Goal: Information Seeking & Learning: Understand process/instructions

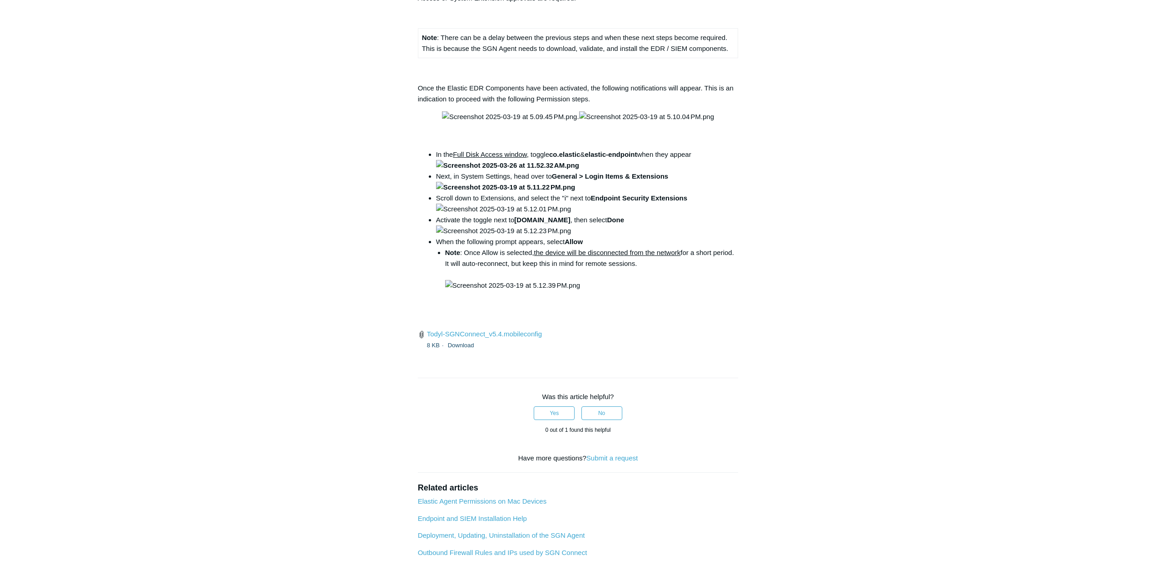
scroll to position [1121, 0]
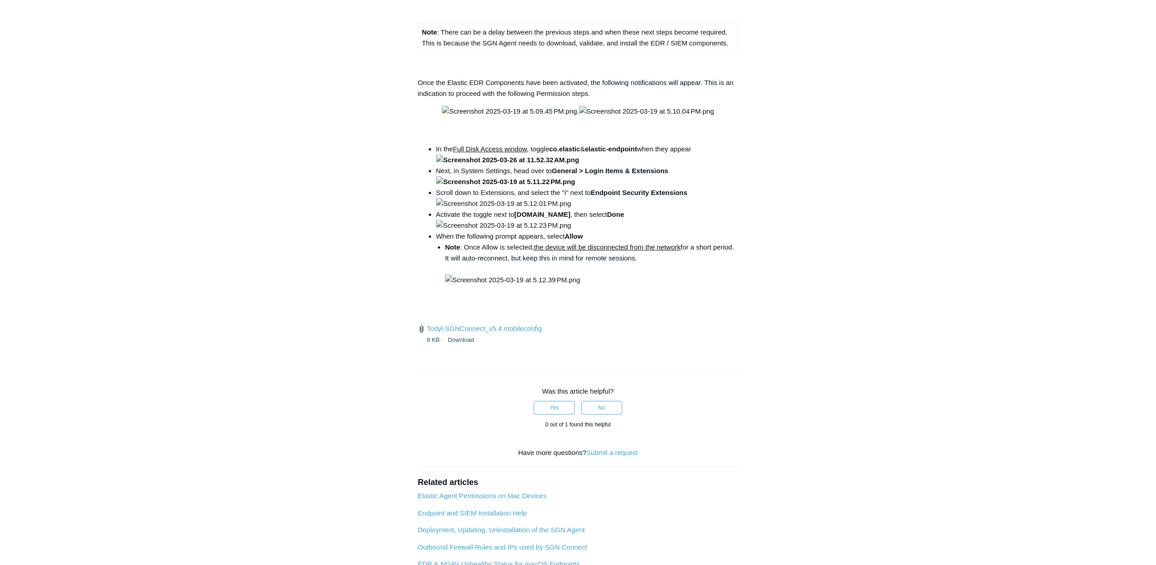
drag, startPoint x: 548, startPoint y: 409, endPoint x: 697, endPoint y: 413, distance: 149.1
copy code "open /Library/PrivilegedHelperTools/"
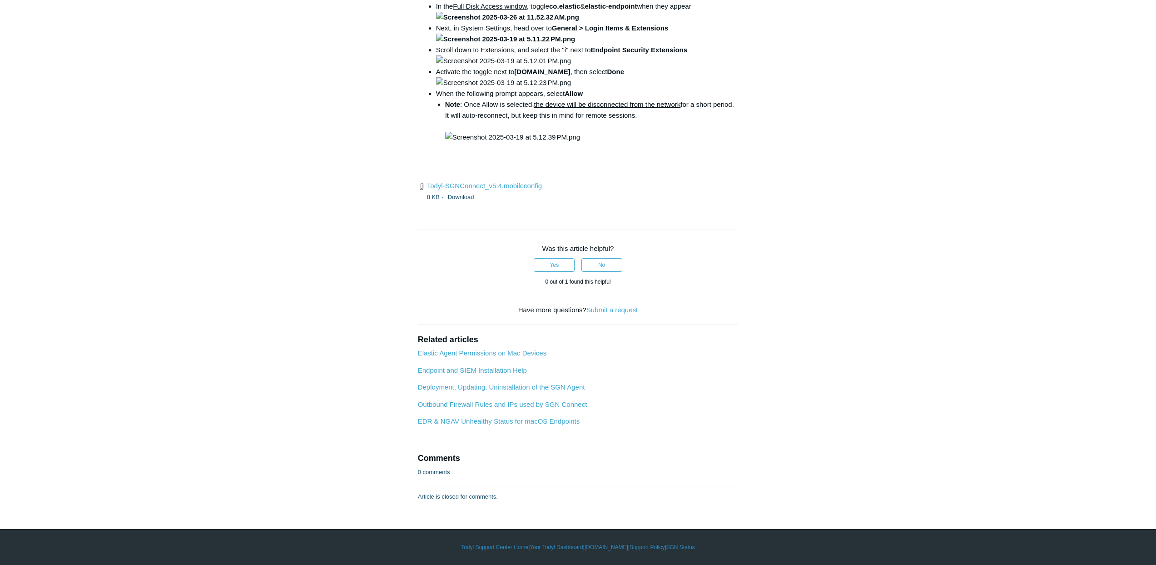
scroll to position [2340, 0]
